Goal: Information Seeking & Learning: Learn about a topic

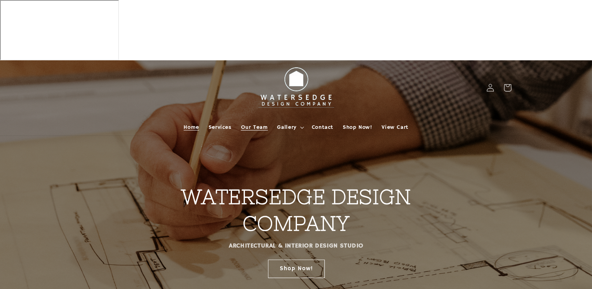
click at [250, 124] on span "Our Team" at bounding box center [254, 127] width 27 height 7
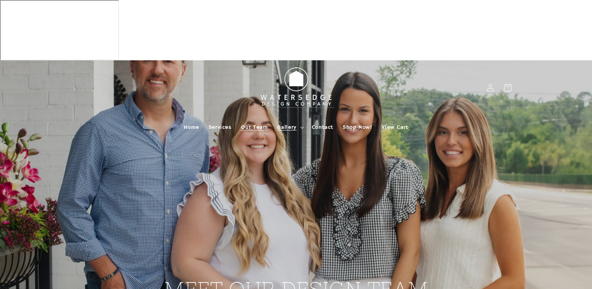
click at [287, 124] on span "Gallery" at bounding box center [286, 127] width 19 height 7
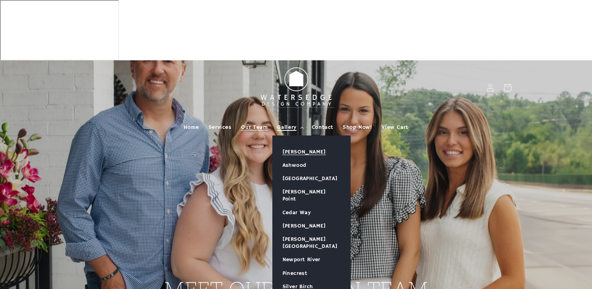
click at [288, 145] on link "[PERSON_NAME]" at bounding box center [311, 151] width 77 height 13
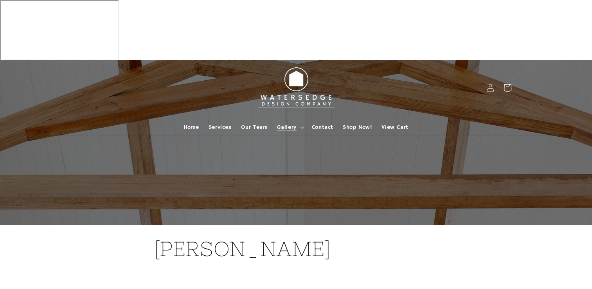
click at [243, 235] on h1 "[PERSON_NAME]" at bounding box center [296, 248] width 284 height 27
click at [241, 100] on div at bounding box center [295, 142] width 469 height 164
click at [188, 235] on h1 "[PERSON_NAME]" at bounding box center [296, 248] width 284 height 27
click at [212, 140] on div at bounding box center [295, 142] width 469 height 164
click at [543, 88] on div at bounding box center [296, 142] width 592 height 164
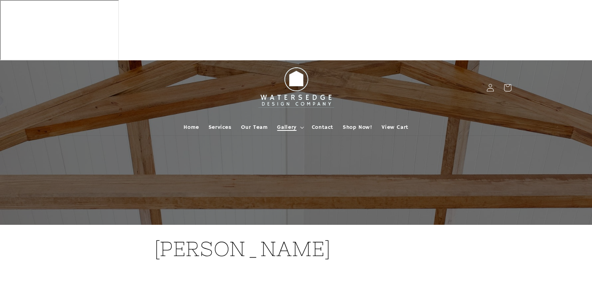
click at [300, 126] on icon at bounding box center [302, 127] width 4 height 2
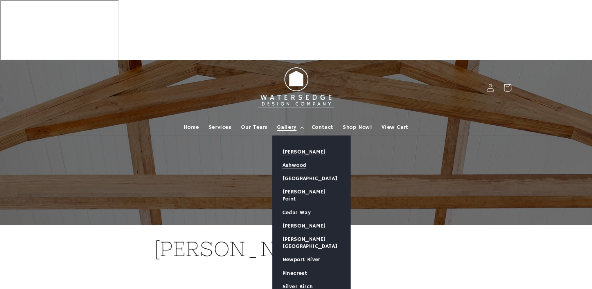
click at [294, 158] on link "Ashwood" at bounding box center [311, 164] width 77 height 13
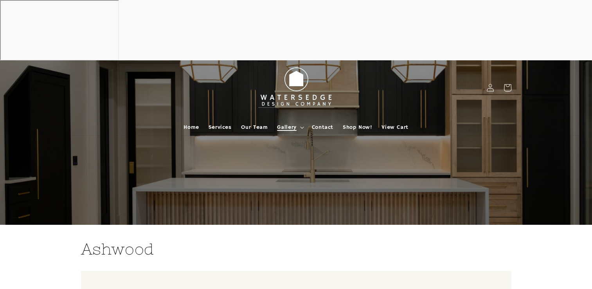
click at [290, 124] on span "Gallery" at bounding box center [286, 127] width 19 height 7
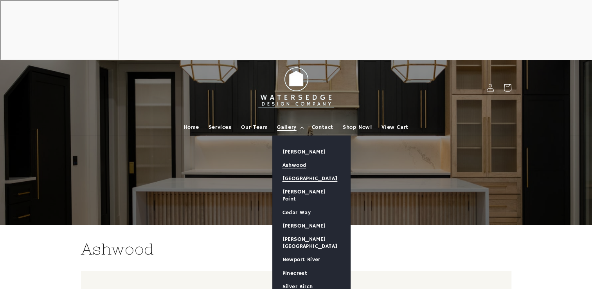
click at [291, 172] on link "[GEOGRAPHIC_DATA]" at bounding box center [311, 178] width 77 height 13
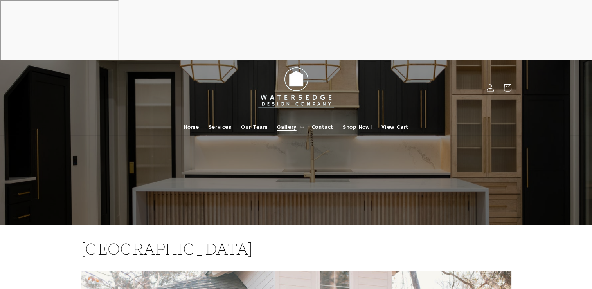
click at [300, 126] on icon at bounding box center [302, 127] width 4 height 2
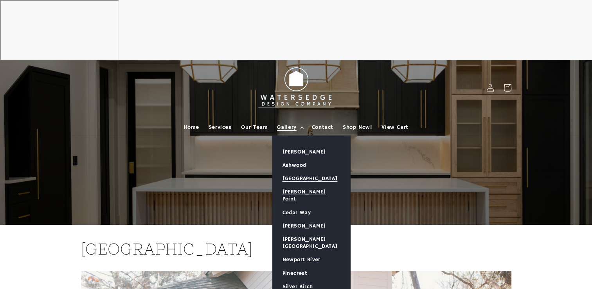
click at [298, 185] on link "[PERSON_NAME] Point" at bounding box center [311, 195] width 77 height 20
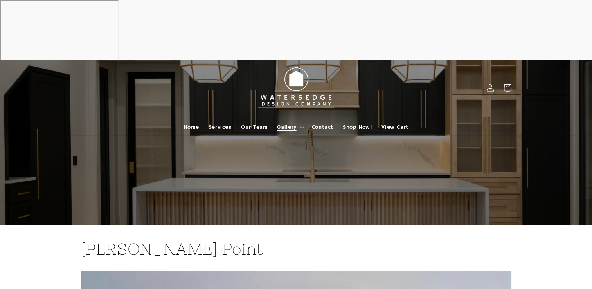
click at [299, 119] on summary "Gallery" at bounding box center [289, 127] width 34 height 16
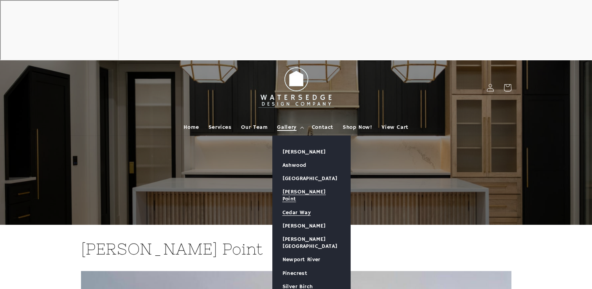
click at [293, 206] on link "Cedar Way" at bounding box center [311, 212] width 77 height 13
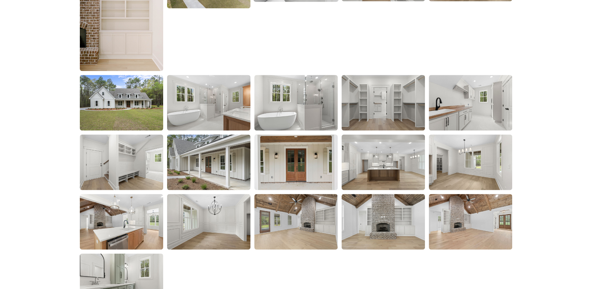
scroll to position [1213, 0]
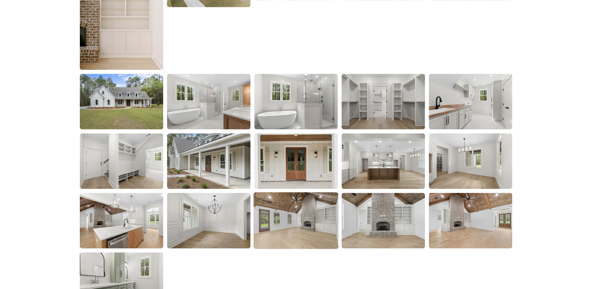
click at [292, 192] on img at bounding box center [295, 220] width 85 height 57
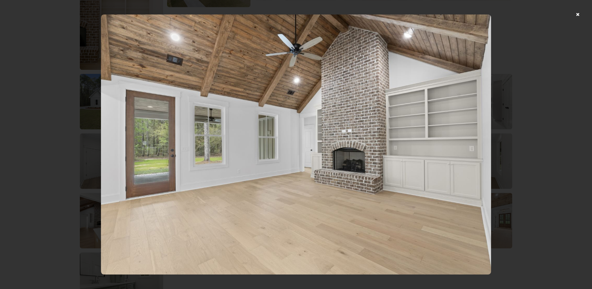
click at [584, 14] on div at bounding box center [296, 144] width 592 height 289
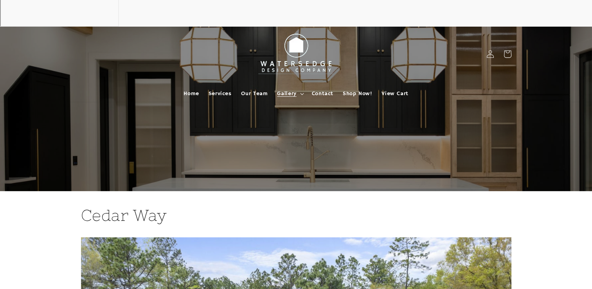
scroll to position [0, 0]
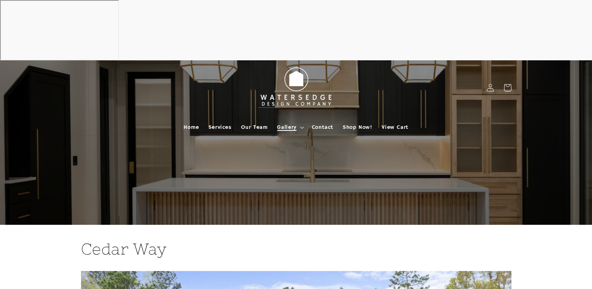
click at [302, 126] on icon at bounding box center [302, 127] width 4 height 2
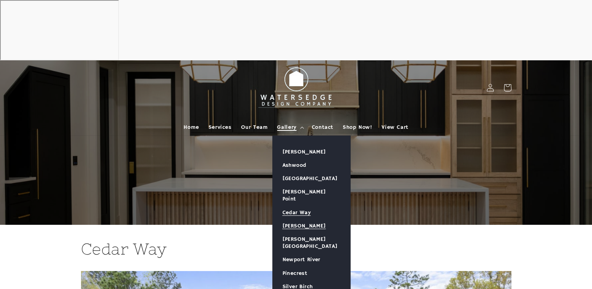
click at [306, 219] on link "[PERSON_NAME]" at bounding box center [311, 225] width 77 height 13
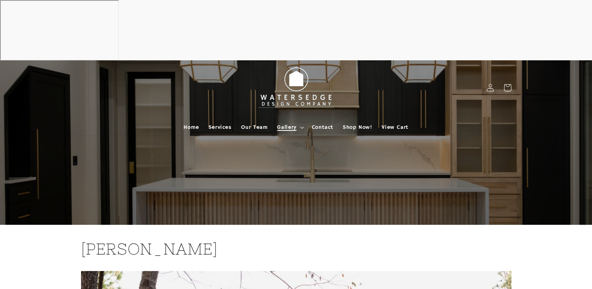
click at [290, 124] on span "Gallery" at bounding box center [286, 127] width 19 height 7
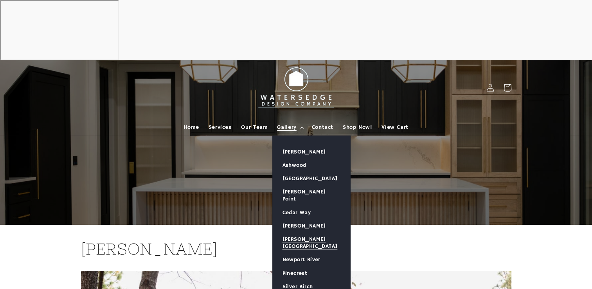
click at [300, 232] on link "[PERSON_NAME][GEOGRAPHIC_DATA]" at bounding box center [311, 242] width 77 height 20
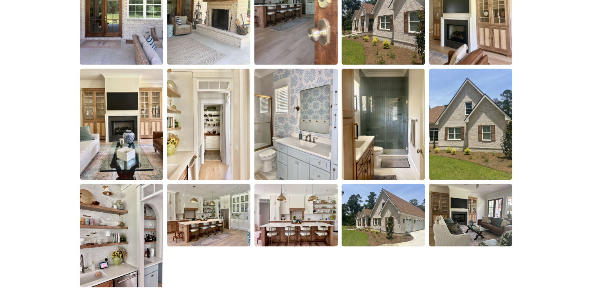
scroll to position [1213, 0]
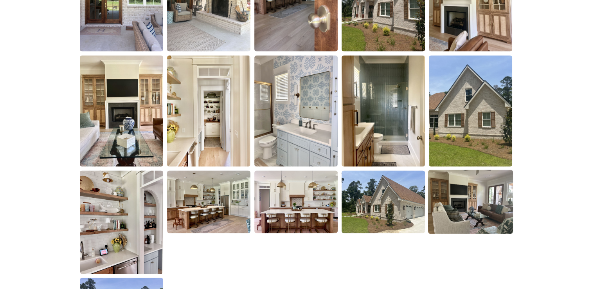
click at [460, 170] on img at bounding box center [470, 202] width 85 height 64
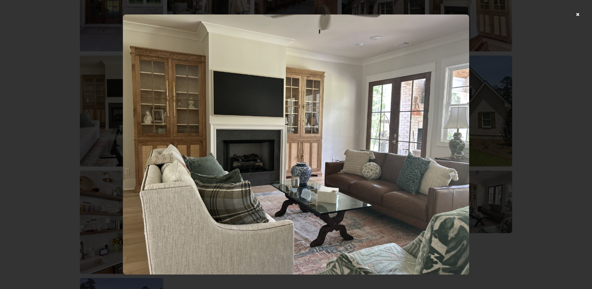
click at [581, 12] on div at bounding box center [296, 144] width 592 height 289
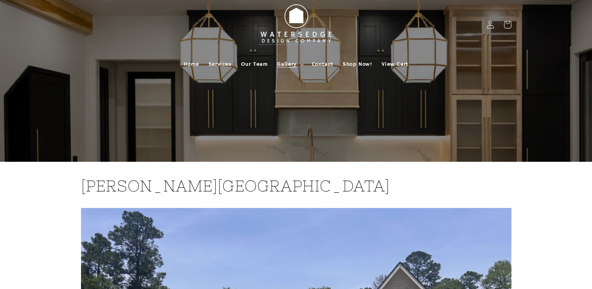
scroll to position [0, 0]
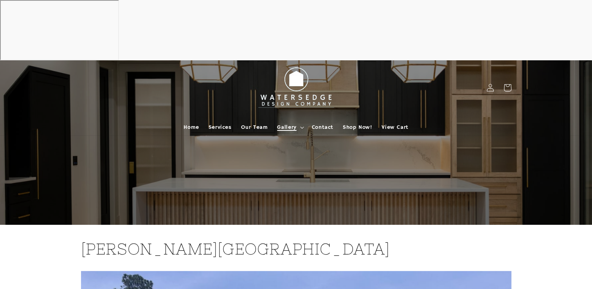
click at [285, 124] on span "Gallery" at bounding box center [286, 127] width 19 height 7
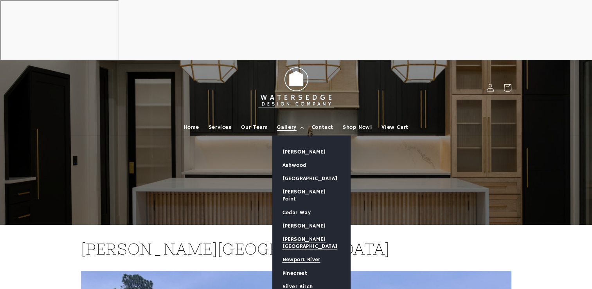
click at [288, 253] on link "Newport River" at bounding box center [311, 259] width 77 height 13
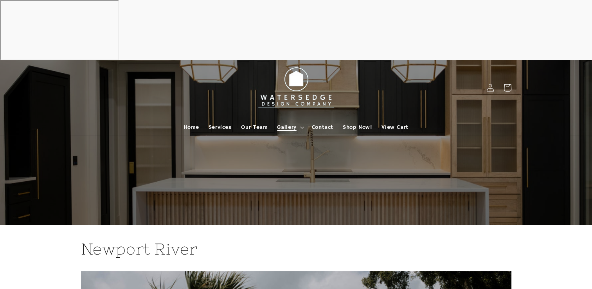
click at [293, 124] on span "Gallery" at bounding box center [286, 127] width 19 height 7
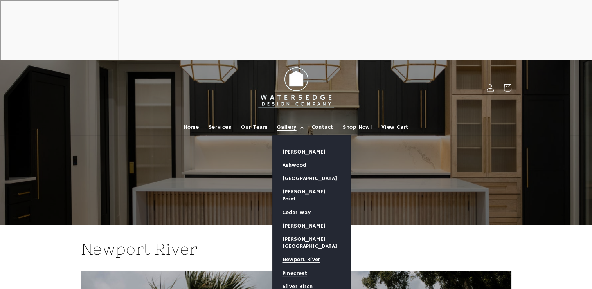
click at [300, 266] on link "Pinecrest" at bounding box center [311, 272] width 77 height 13
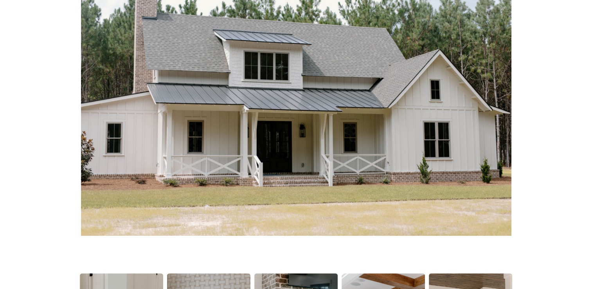
scroll to position [469, 0]
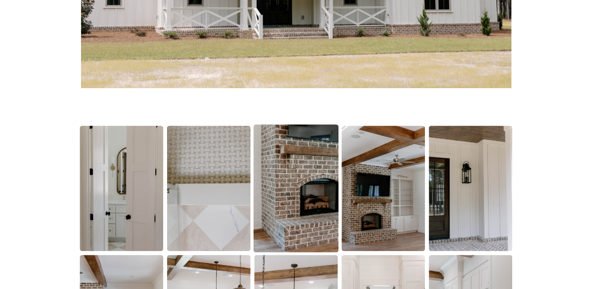
click at [314, 124] on img at bounding box center [295, 188] width 85 height 128
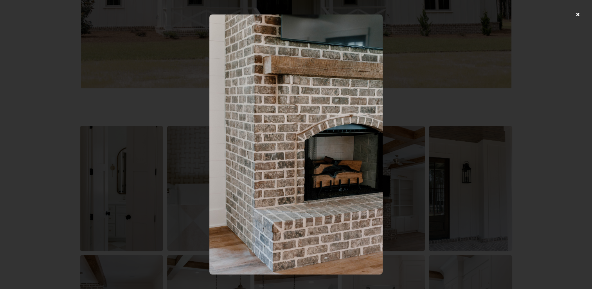
click at [582, 14] on div at bounding box center [296, 144] width 592 height 289
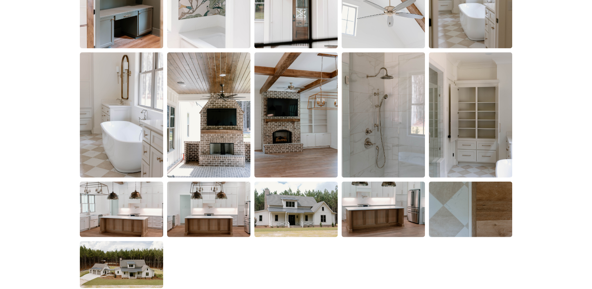
scroll to position [1330, 0]
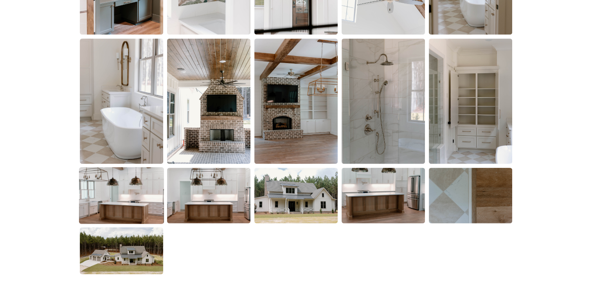
click at [141, 167] on img at bounding box center [121, 195] width 85 height 57
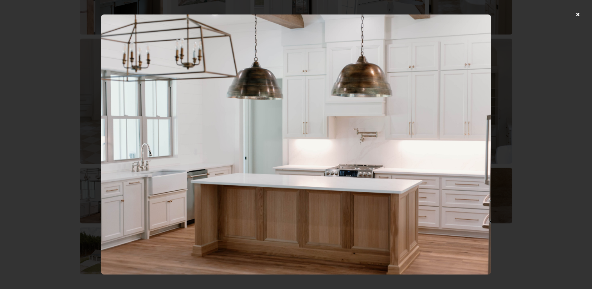
click at [583, 13] on div at bounding box center [296, 144] width 592 height 289
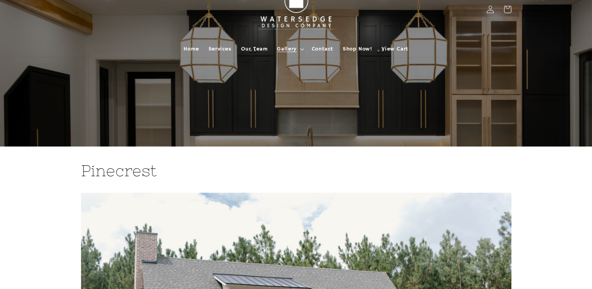
scroll to position [0, 0]
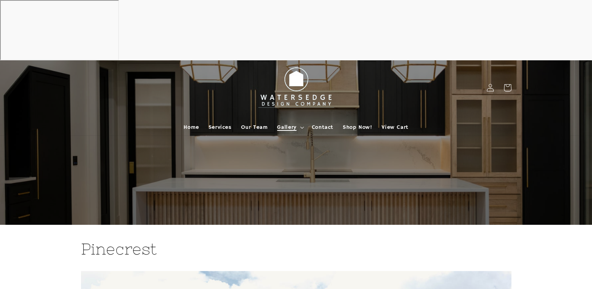
click at [291, 124] on span "Gallery" at bounding box center [286, 127] width 19 height 7
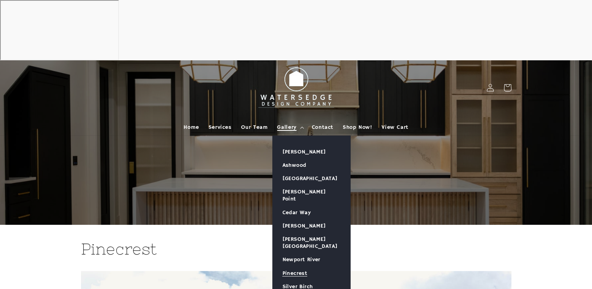
click at [300, 280] on link "Silver Birch" at bounding box center [311, 286] width 77 height 13
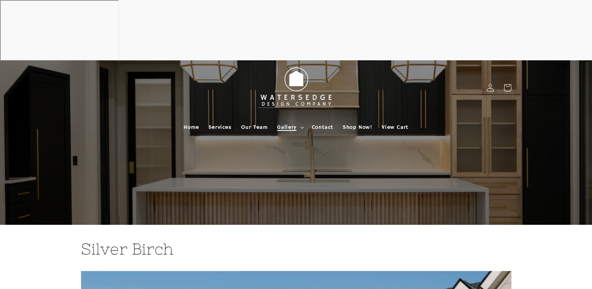
click at [297, 119] on summary "Gallery" at bounding box center [289, 127] width 34 height 16
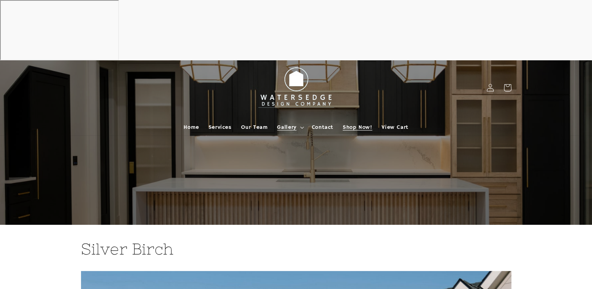
click at [364, 124] on span "Shop Now!" at bounding box center [357, 127] width 29 height 7
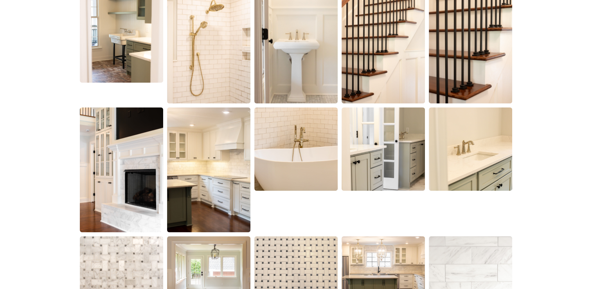
scroll to position [821, 0]
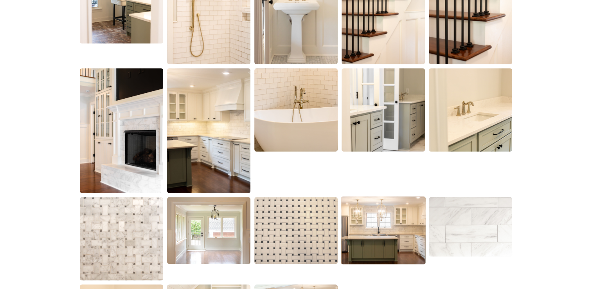
click at [391, 196] on img at bounding box center [383, 230] width 85 height 68
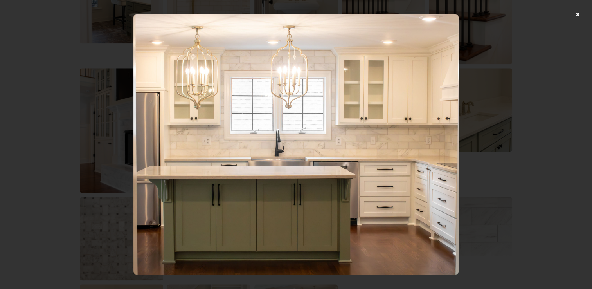
click at [583, 12] on div at bounding box center [296, 144] width 592 height 289
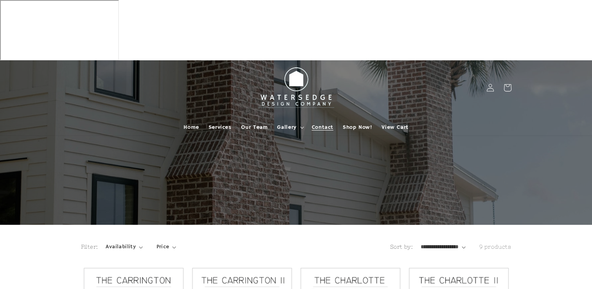
click at [318, 124] on span "Contact" at bounding box center [323, 127] width 22 height 7
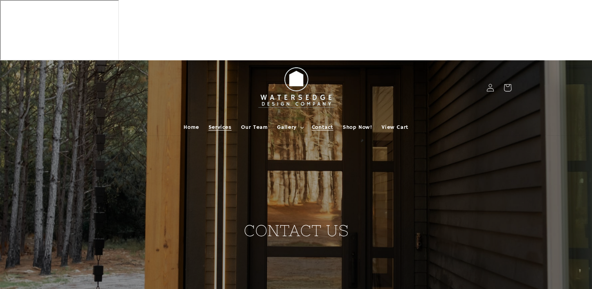
click at [217, 124] on span "Services" at bounding box center [219, 127] width 23 height 7
